Goal: Information Seeking & Learning: Learn about a topic

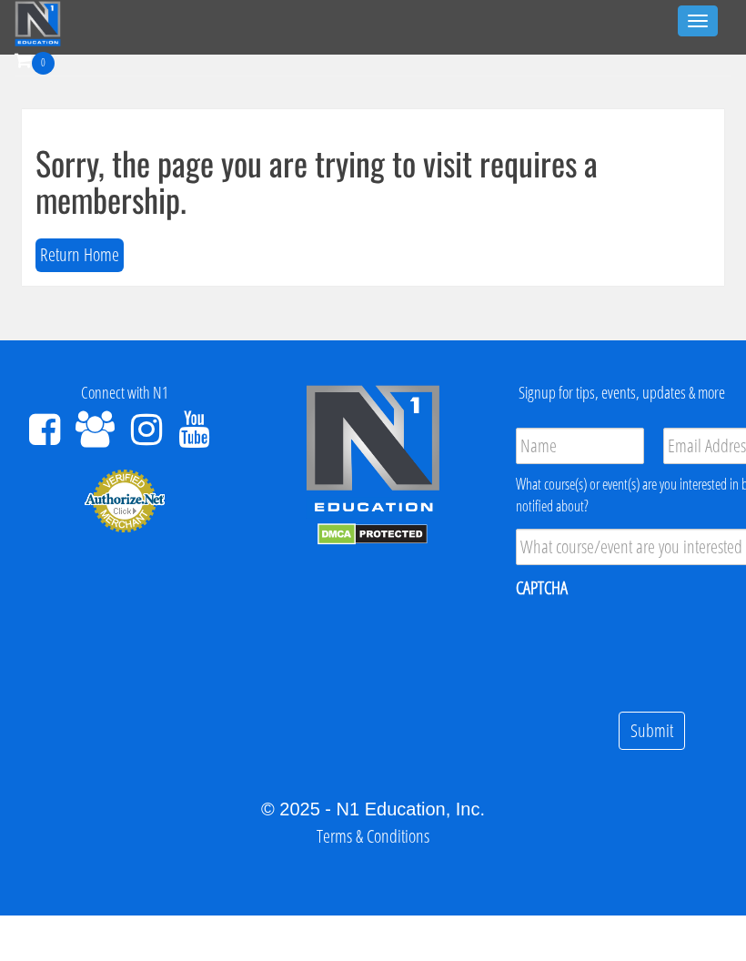
click at [709, 11] on button "Toggle navigation" at bounding box center [698, 20] width 40 height 31
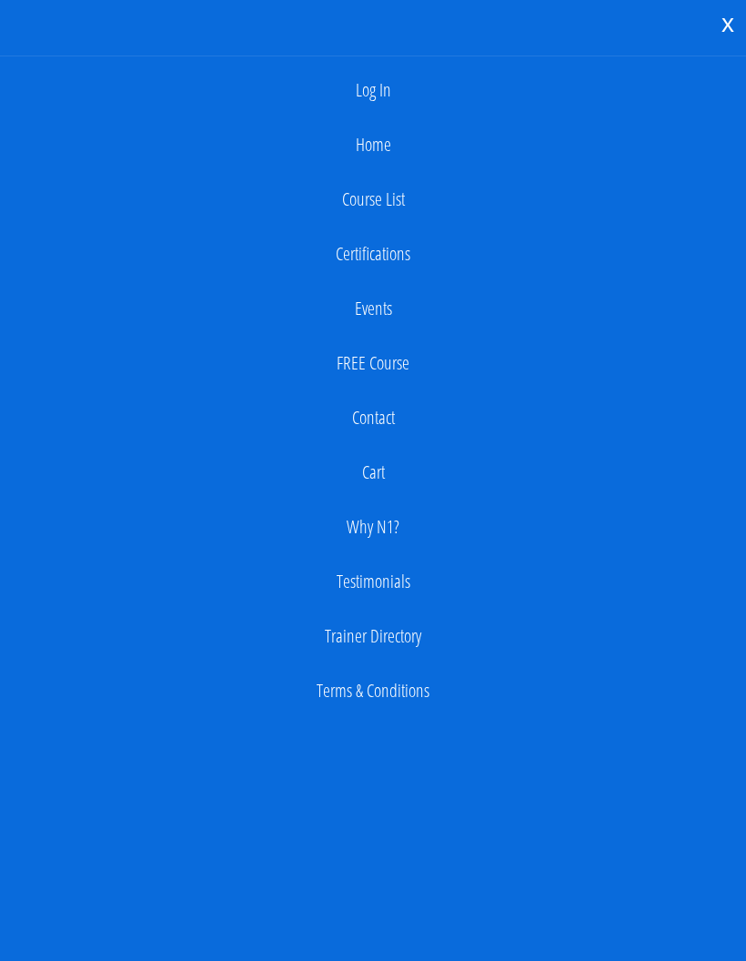
click at [378, 83] on link "Log In" at bounding box center [373, 90] width 728 height 36
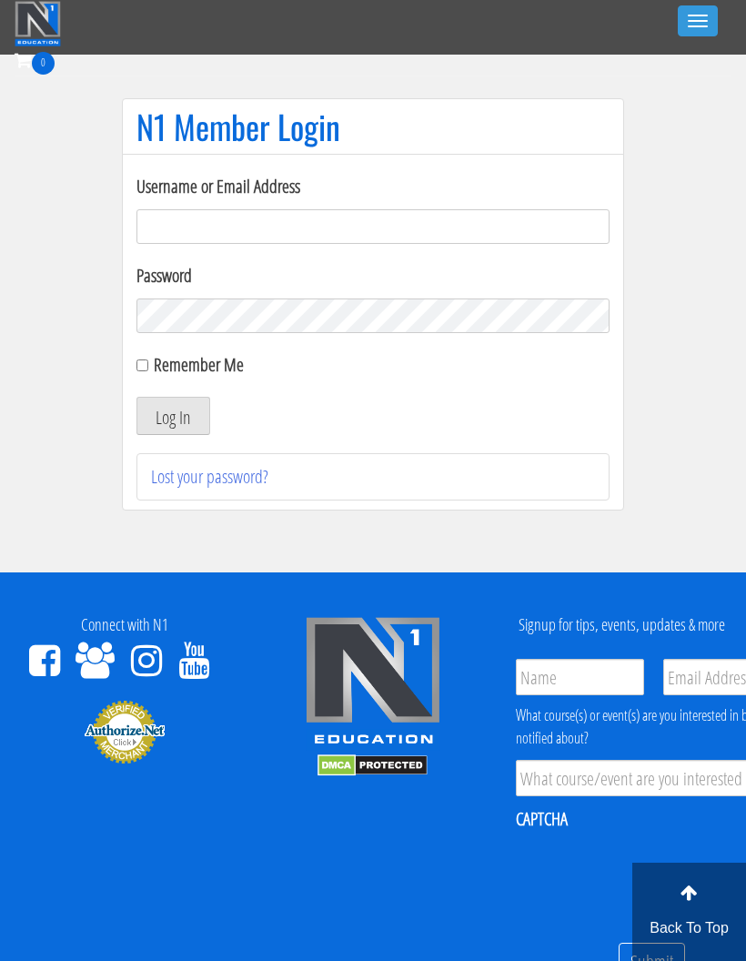
type input "georgiekean@gmail.com"
click at [155, 413] on button "Log In" at bounding box center [173, 416] width 74 height 38
click at [199, 426] on button "Log In" at bounding box center [173, 416] width 74 height 38
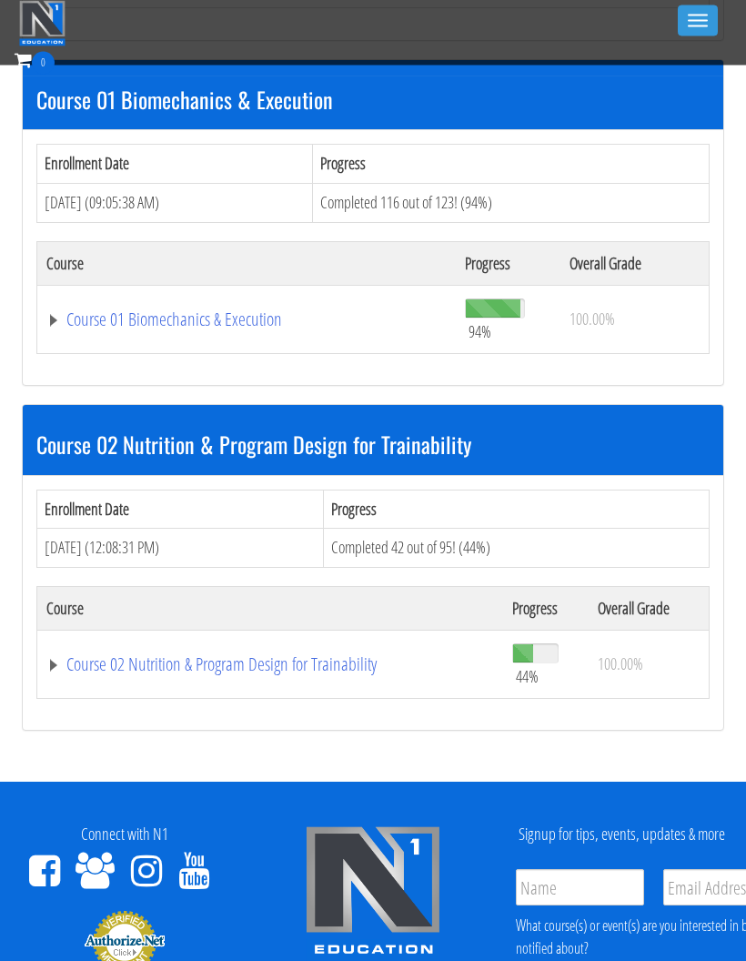
click at [233, 656] on link "Course 02 Nutrition & Program Design for Trainability" at bounding box center [270, 665] width 448 height 18
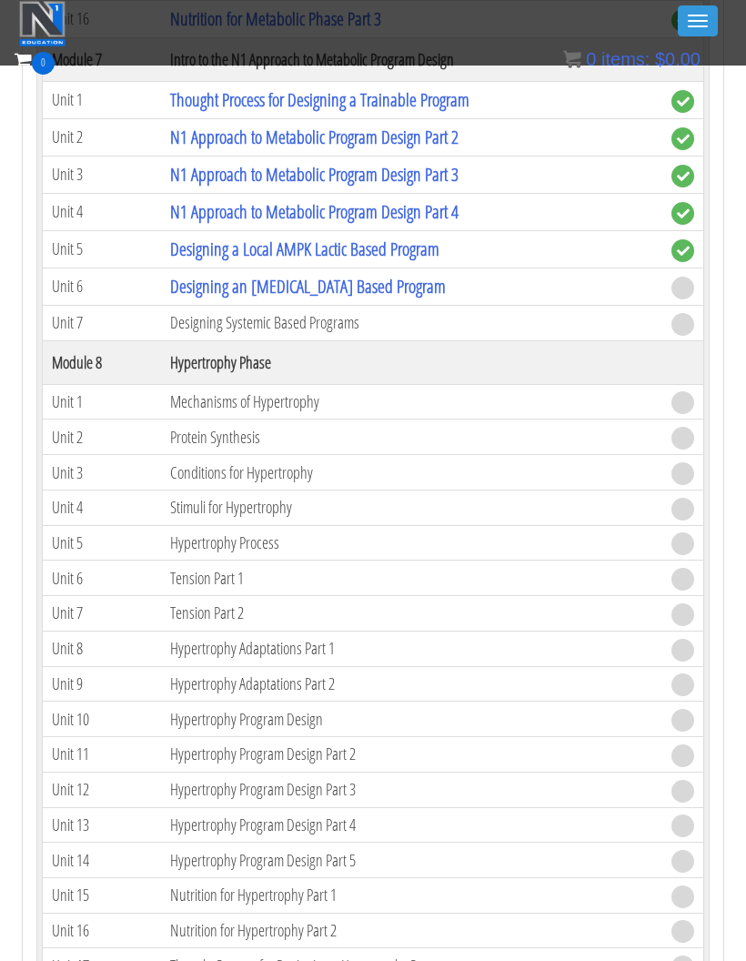
scroll to position [2767, 0]
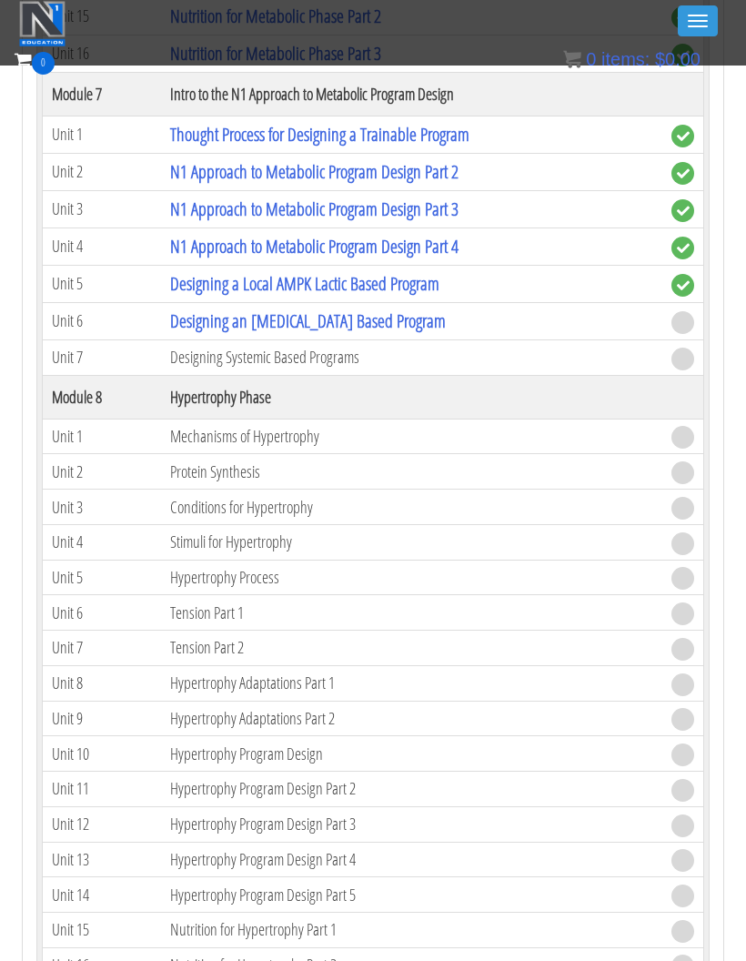
click at [382, 325] on link "Designing an Oxidative Stress Based Program" at bounding box center [308, 320] width 276 height 25
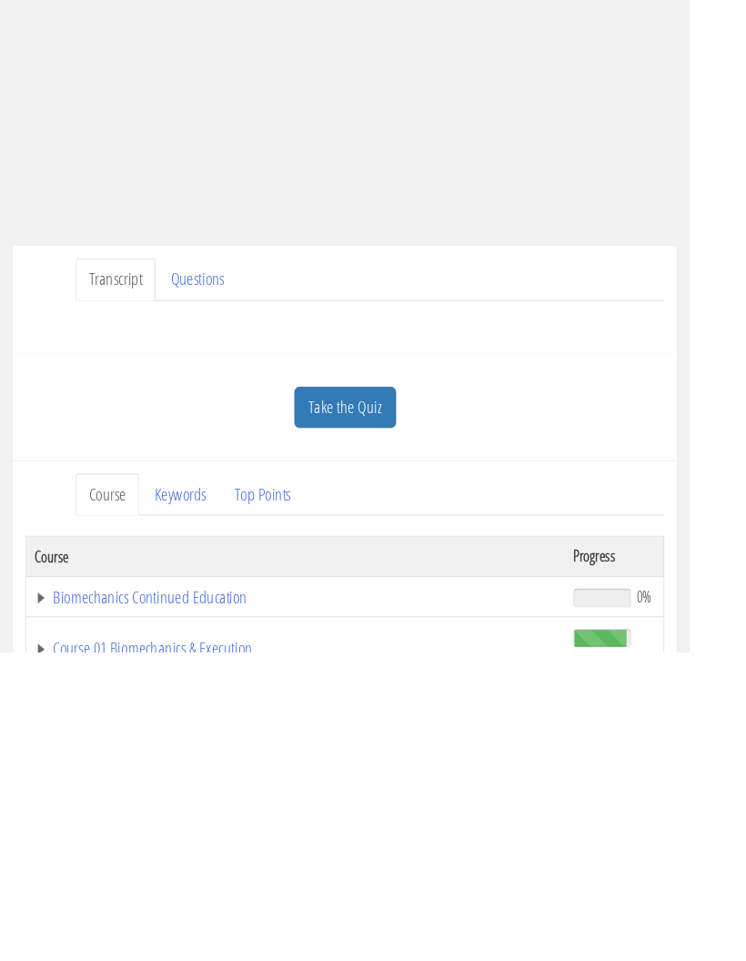
scroll to position [34, 0]
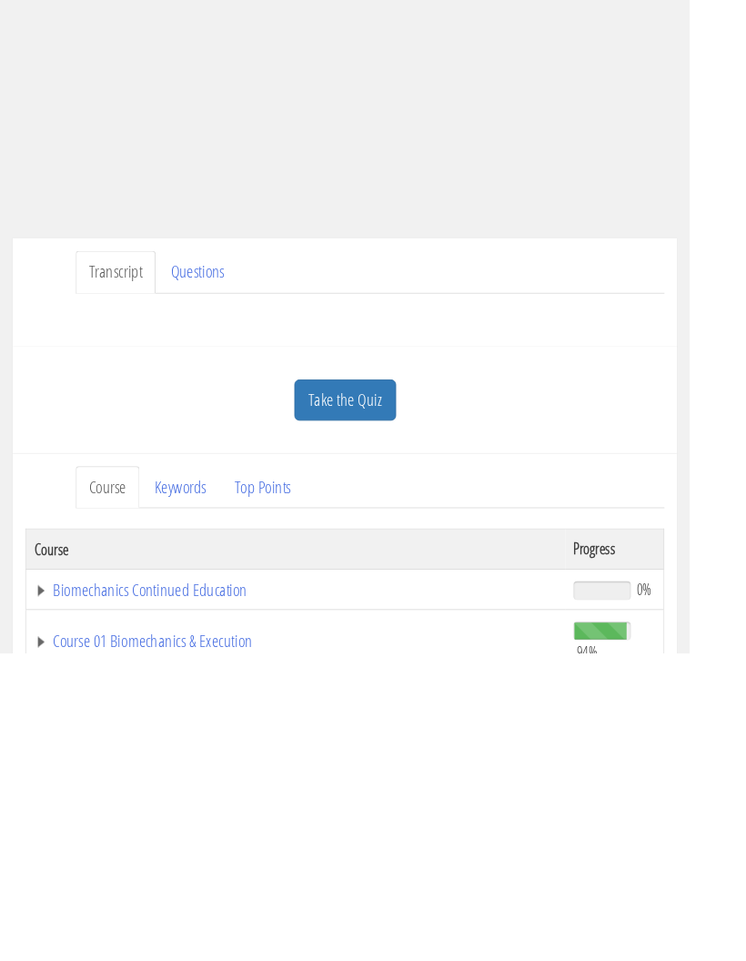
click at [415, 665] on link "Take the Quiz" at bounding box center [373, 687] width 110 height 45
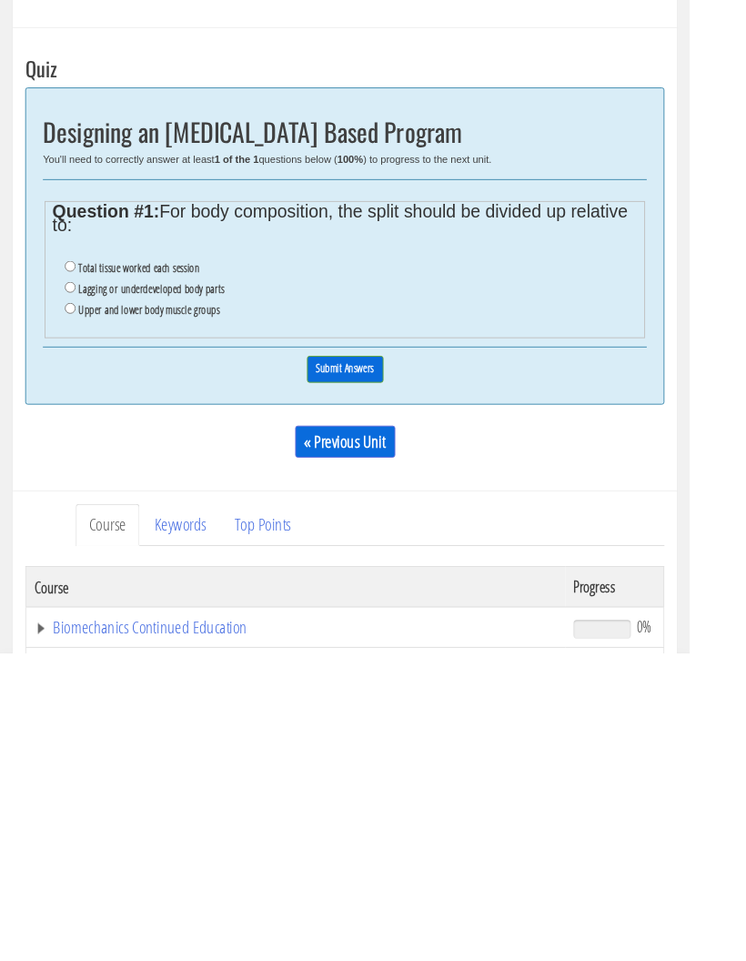
scroll to position [370, 0]
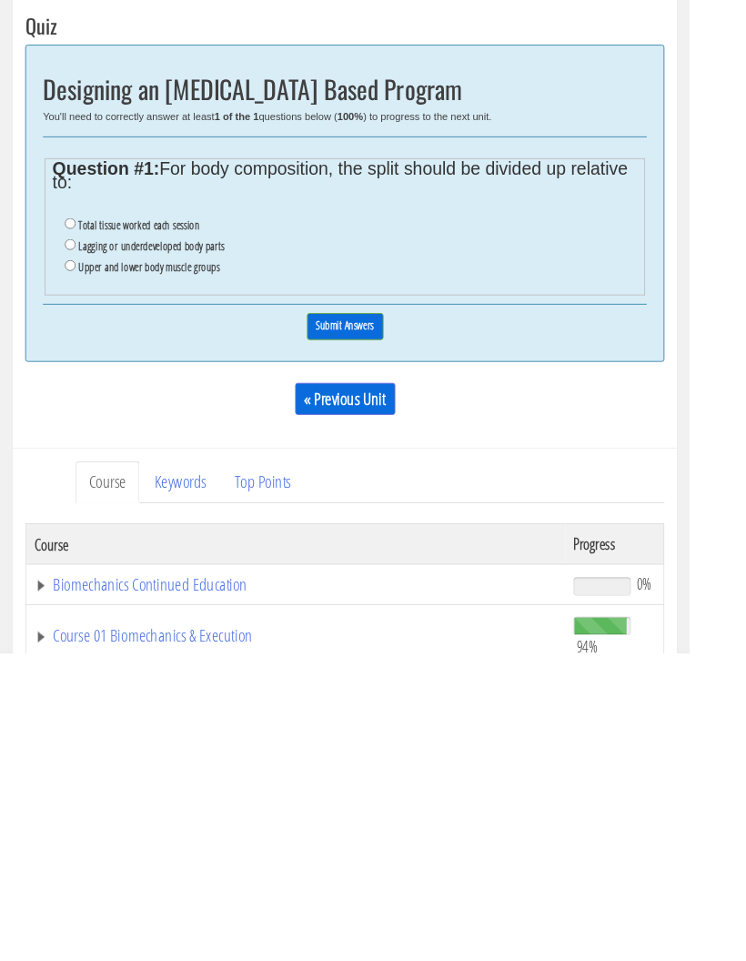
click at [146, 513] on label "Lagging or underdeveloped body parts" at bounding box center [163, 520] width 157 height 15
click at [82, 513] on input "Lagging or underdeveloped body parts" at bounding box center [76, 519] width 12 height 12
radio input "true"
click at [93, 490] on label "Total tissue worked each session" at bounding box center [150, 497] width 131 height 15
click at [82, 490] on input "Total tissue worked each session" at bounding box center [76, 496] width 12 height 12
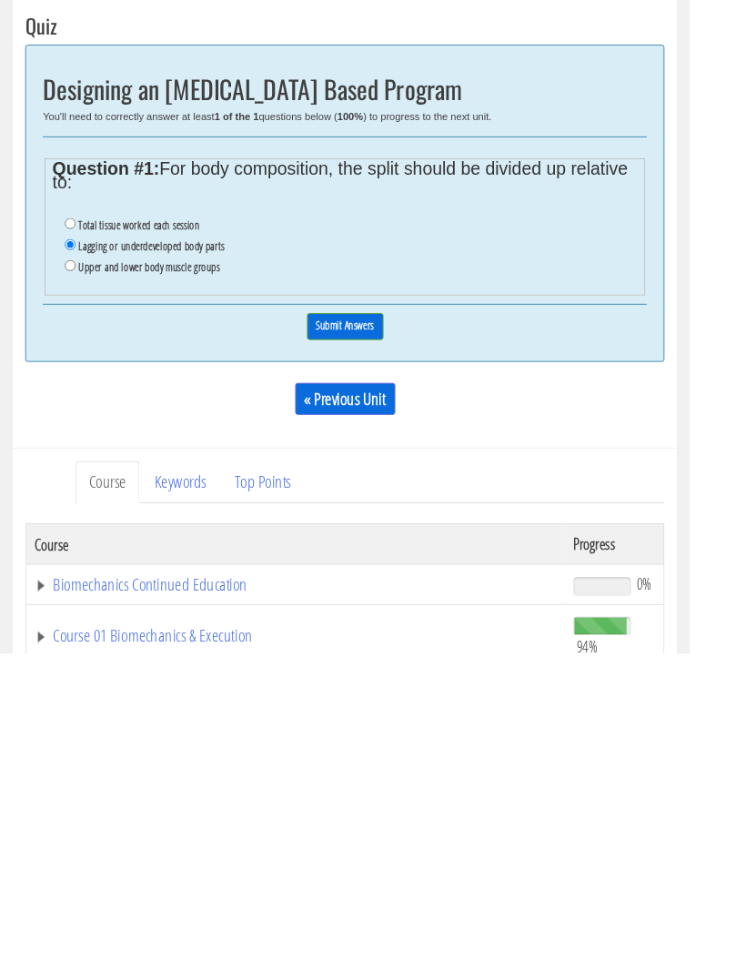
radio input "true"
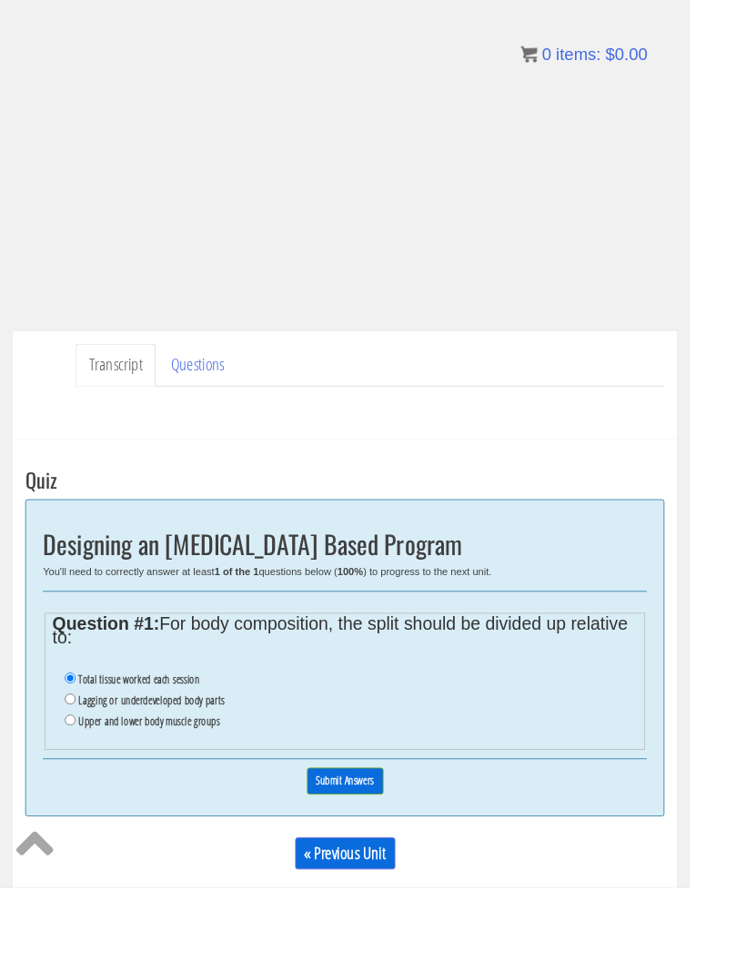
scroll to position [0, 0]
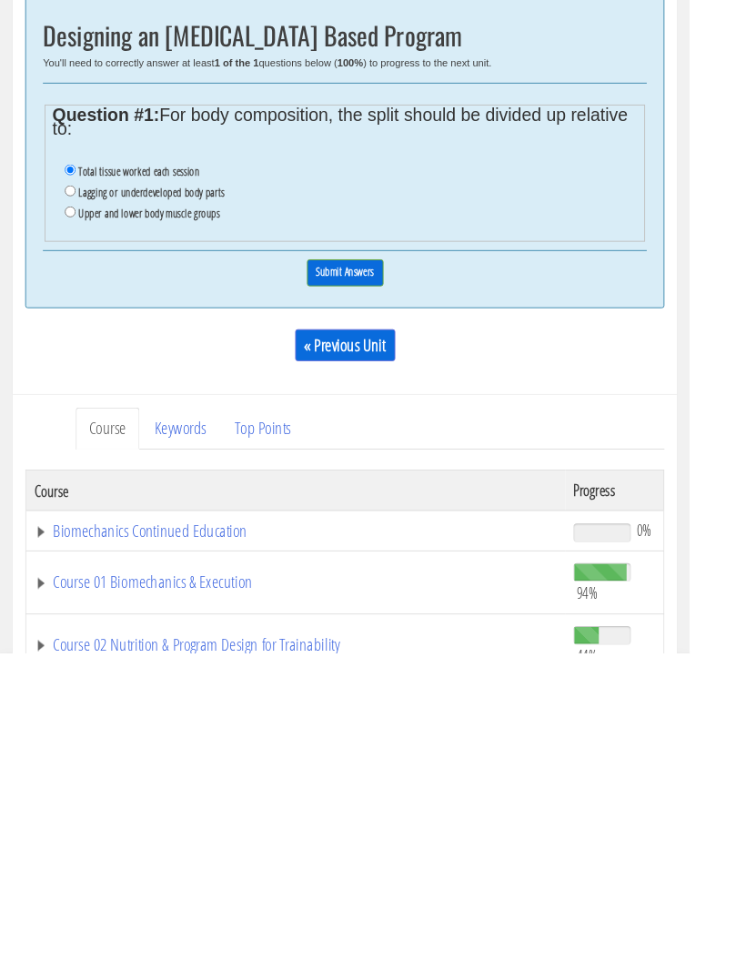
scroll to position [428, 0]
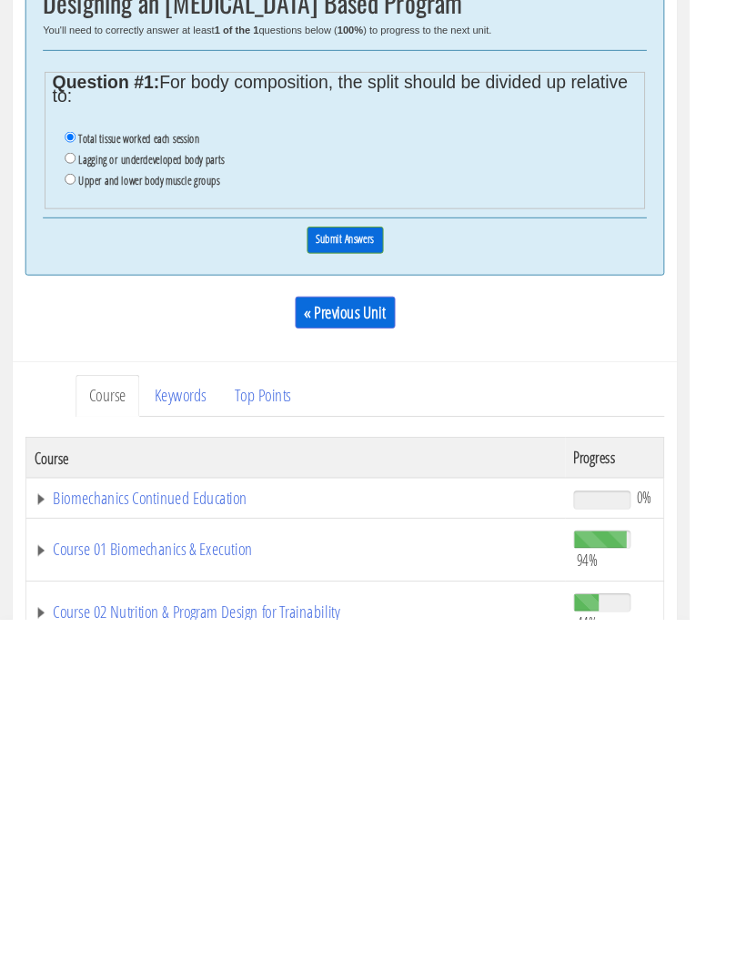
click at [90, 479] on label "Upper and lower body muscle groups" at bounding box center [161, 486] width 153 height 15
click at [82, 479] on input "Upper and lower body muscle groups" at bounding box center [76, 485] width 12 height 12
radio input "true"
click at [355, 536] on input "Submit Answers" at bounding box center [373, 550] width 83 height 28
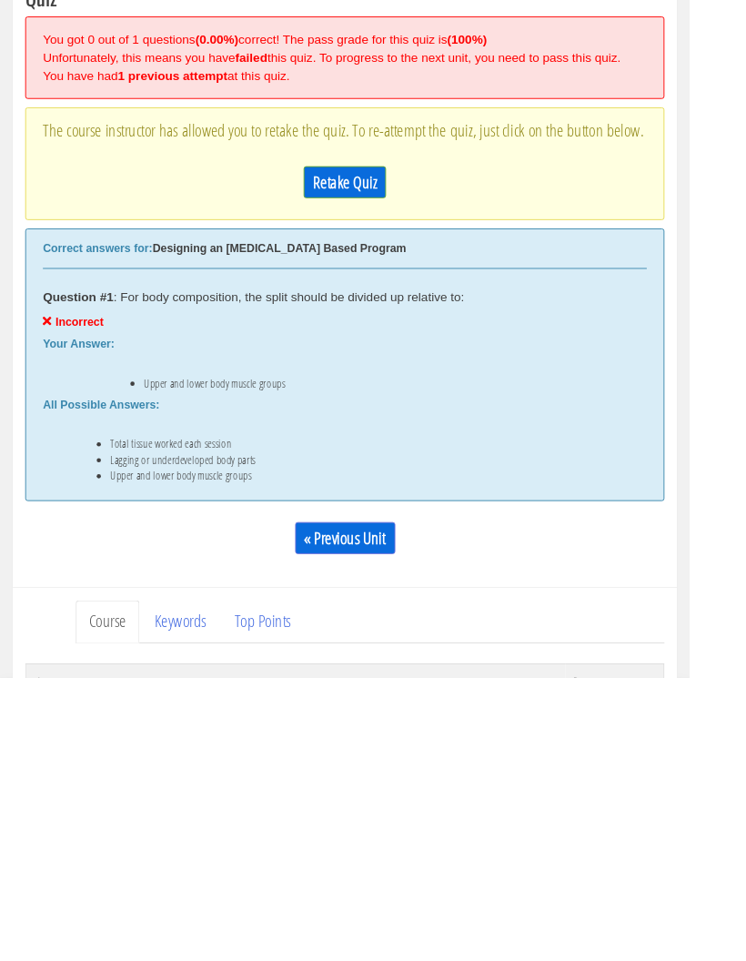
click at [353, 408] on link "Retake Quiz" at bounding box center [372, 425] width 89 height 35
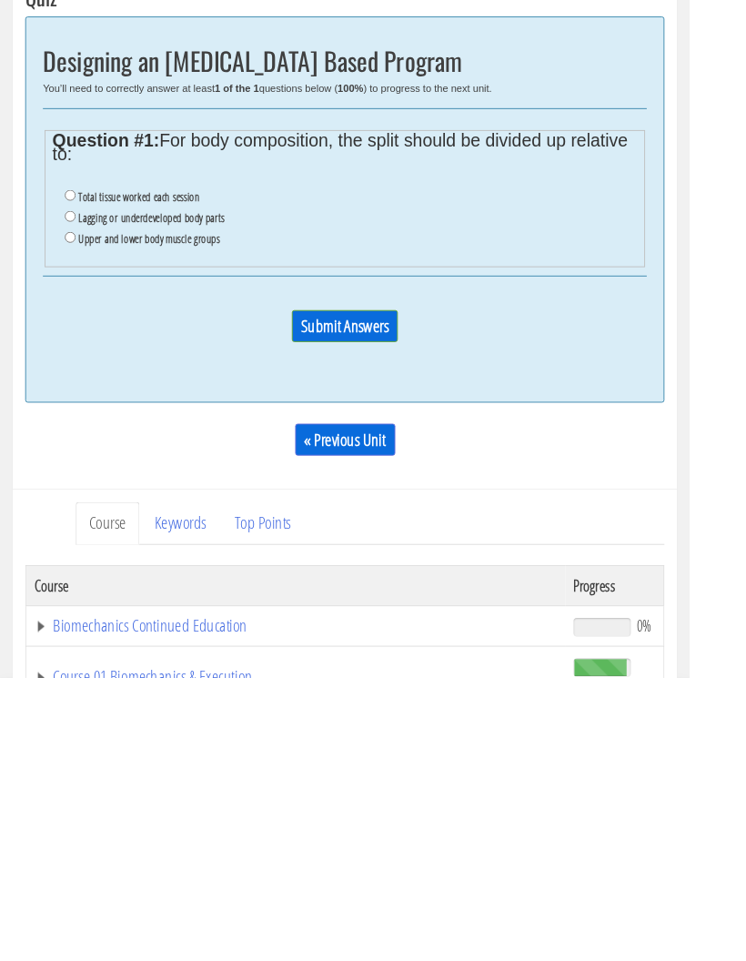
click at [87, 456] on label "Lagging or underdeveloped body parts" at bounding box center [163, 463] width 157 height 15
click at [82, 456] on input "Lagging or underdeveloped body parts" at bounding box center [76, 462] width 12 height 12
radio input "true"
click at [82, 433] on input "Total tissue worked each session" at bounding box center [76, 439] width 12 height 12
radio input "true"
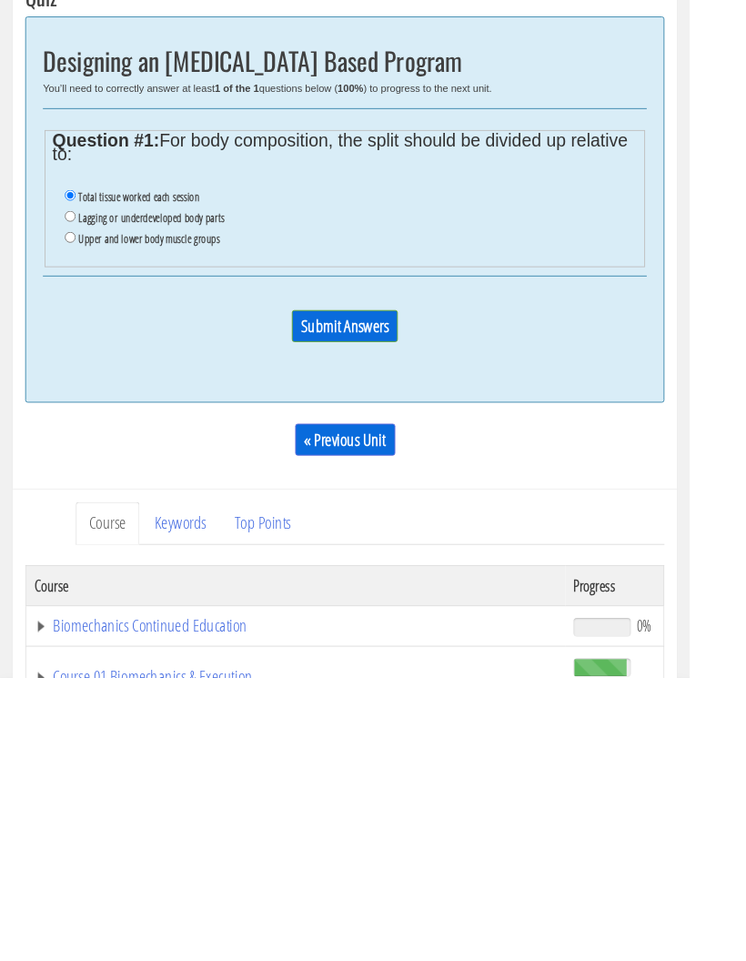
click at [341, 563] on input "Submit Answers" at bounding box center [373, 580] width 115 height 35
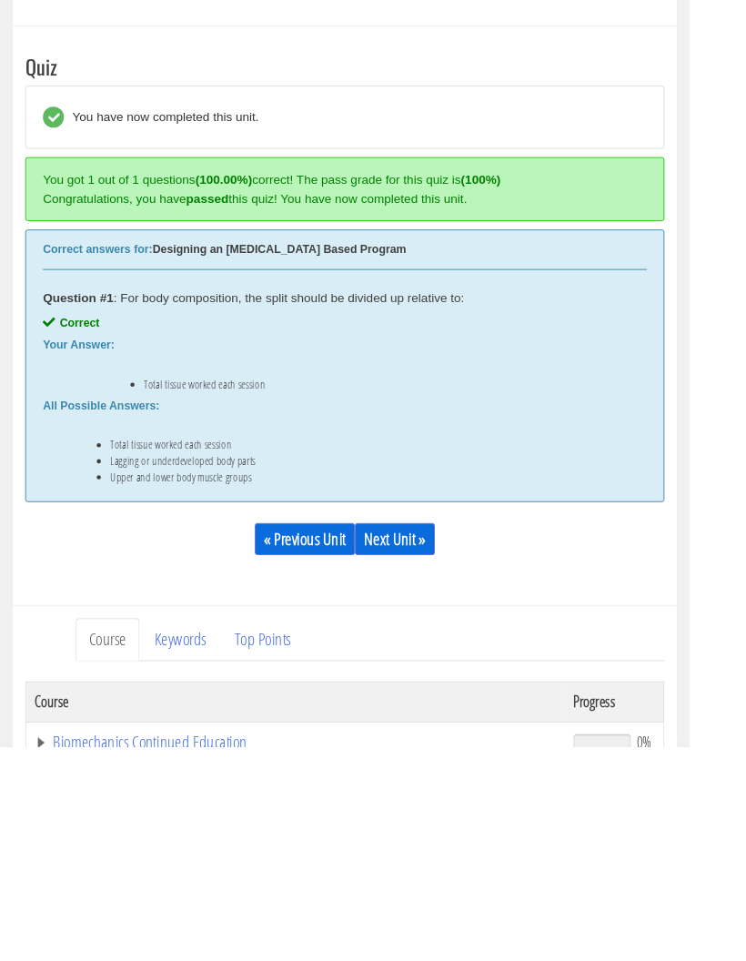
click at [443, 719] on link "Next Unit »" at bounding box center [427, 736] width 86 height 35
